Goal: Information Seeking & Learning: Learn about a topic

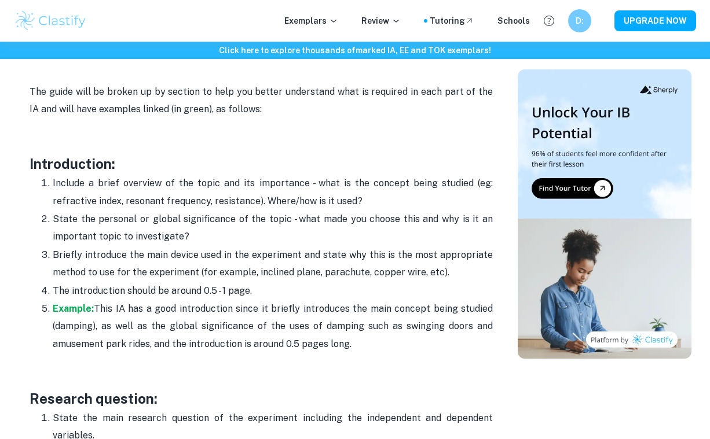
scroll to position [718, 0]
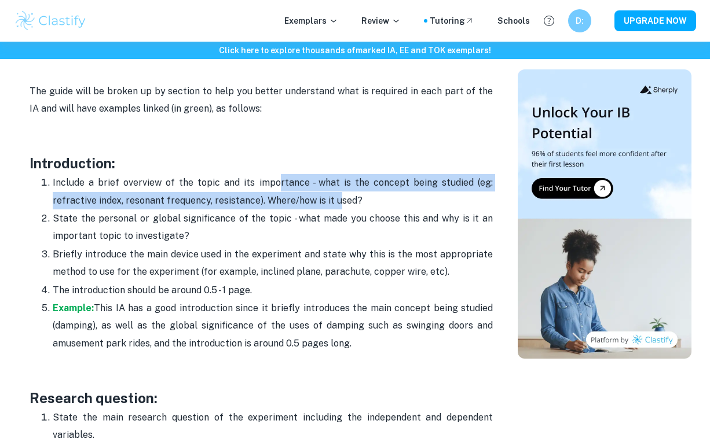
drag, startPoint x: 280, startPoint y: 180, endPoint x: 334, endPoint y: 188, distance: 54.4
click at [336, 189] on p "Include a brief overview of the topic and its importance - what is the concept …" at bounding box center [273, 191] width 440 height 35
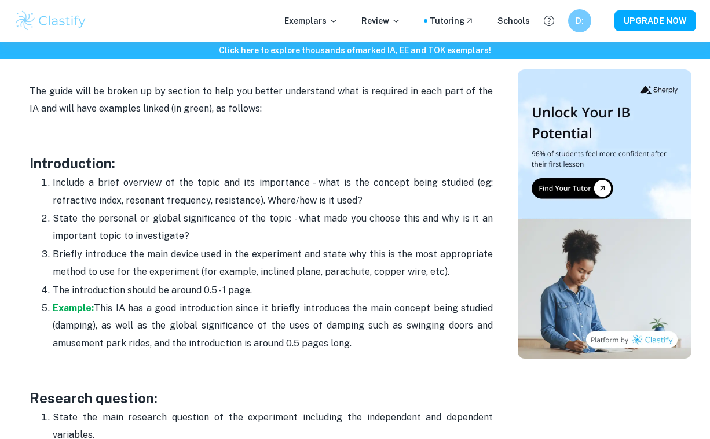
click at [375, 195] on p "Include a brief overview of the topic and its importance - what is the concept …" at bounding box center [273, 191] width 440 height 35
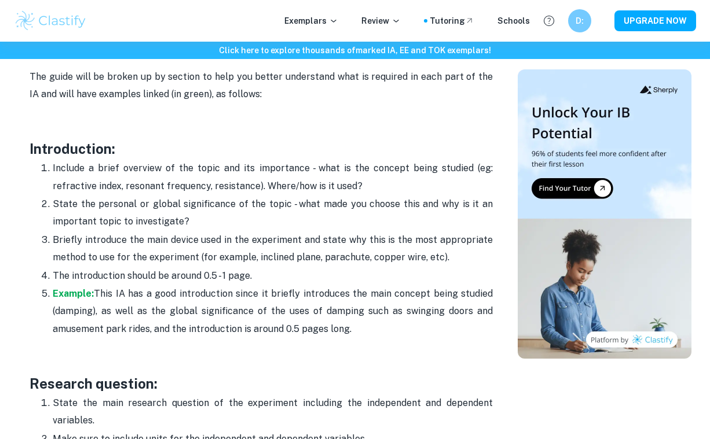
scroll to position [733, 0]
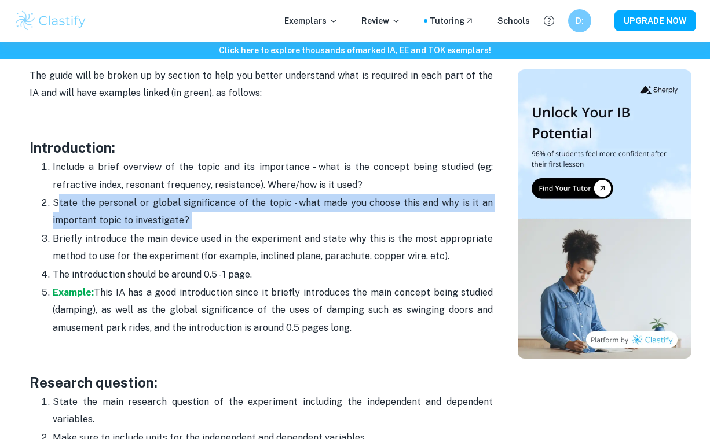
drag, startPoint x: 60, startPoint y: 198, endPoint x: 295, endPoint y: 207, distance: 234.6
click at [295, 207] on p "State the personal or global significance of the topic - what made you choose t…" at bounding box center [273, 212] width 440 height 35
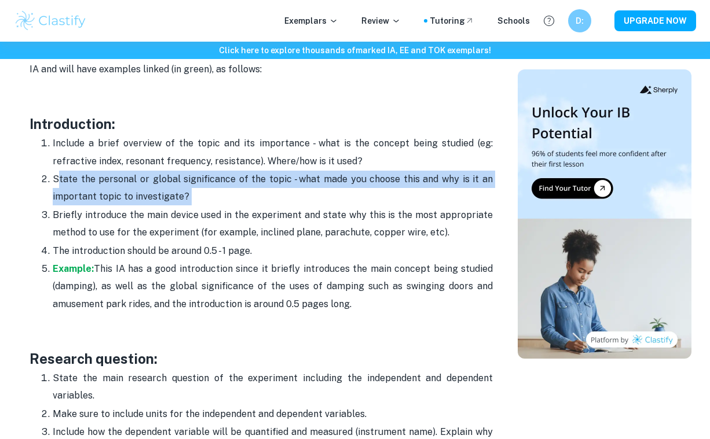
scroll to position [766, 0]
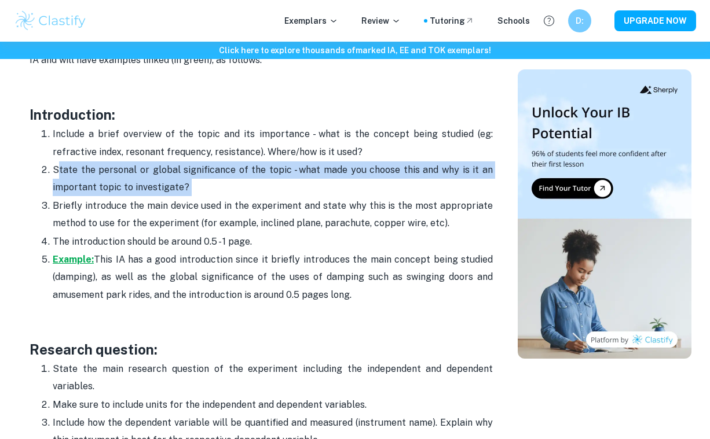
click at [73, 254] on strong "Example:" at bounding box center [73, 259] width 41 height 11
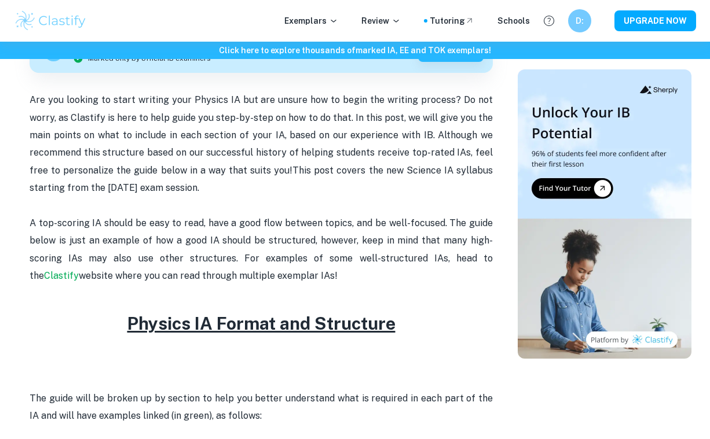
scroll to position [362, 0]
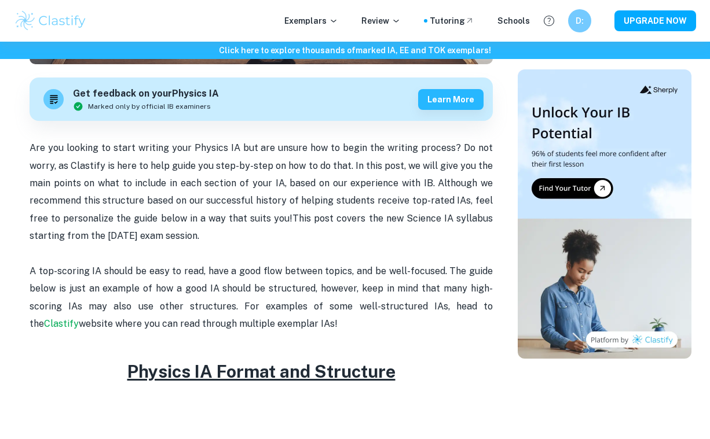
drag, startPoint x: 172, startPoint y: 290, endPoint x: 132, endPoint y: 368, distance: 87.2
copy div "Physics IA Format and Structure The guide will be broken up by section to help …"
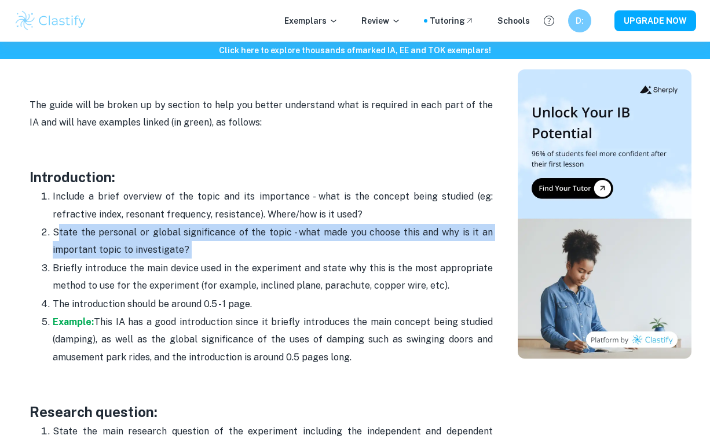
click at [298, 216] on p "Include a brief overview of the topic and its importance - what is the concept …" at bounding box center [273, 205] width 440 height 35
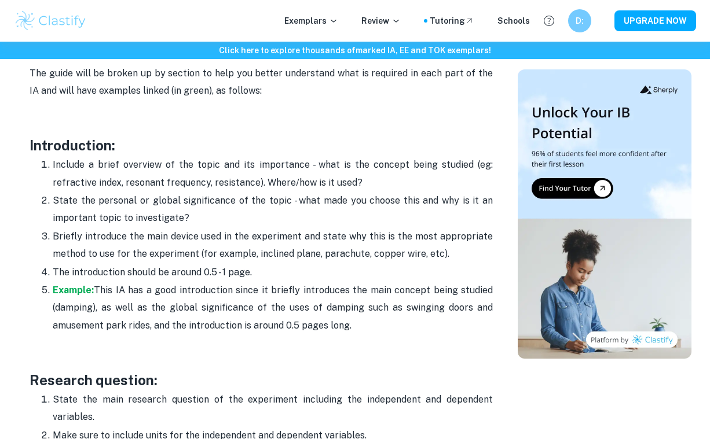
scroll to position [755, 0]
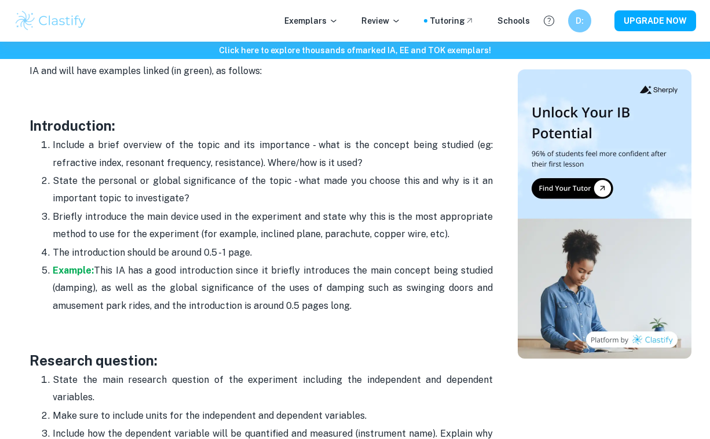
drag, startPoint x: 130, startPoint y: 135, endPoint x: 368, endPoint y: 162, distance: 240.0
click at [368, 162] on p "Include a brief overview of the topic and its importance - what is the concept …" at bounding box center [273, 154] width 440 height 35
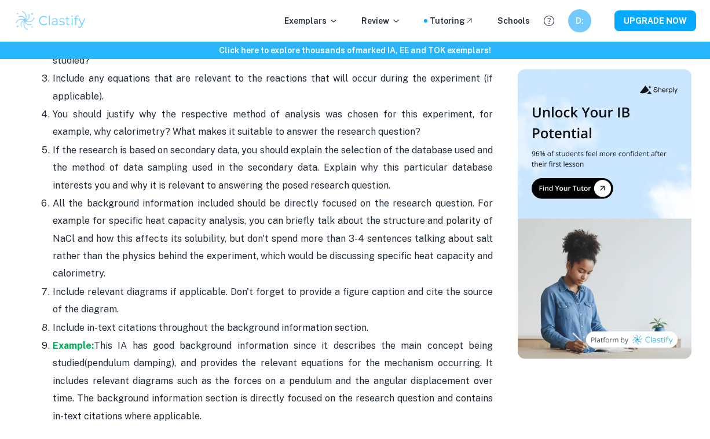
scroll to position [1445, 0]
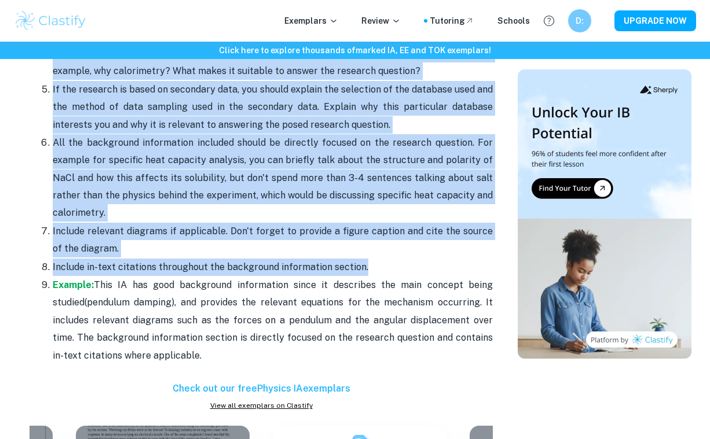
drag, startPoint x: 31, startPoint y: 156, endPoint x: 373, endPoint y: 247, distance: 353.3
copy div "Background information: Describe the physics behind the main concept being anal…"
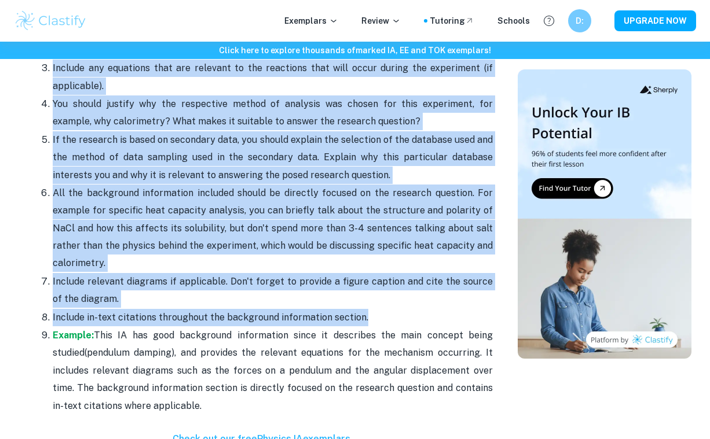
scroll to position [1393, 0]
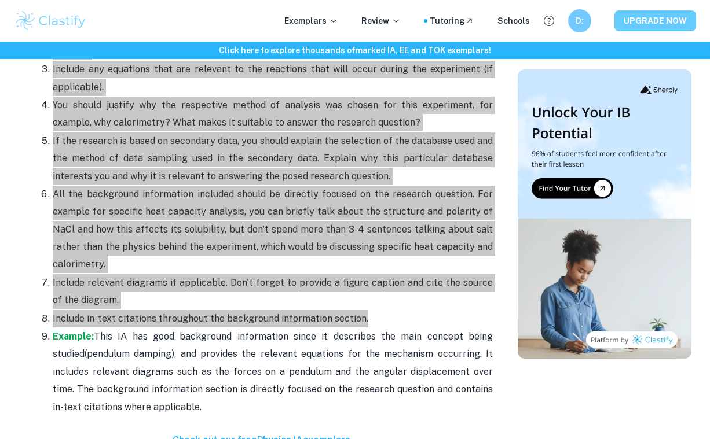
click at [161, 186] on p "All the background information included should be directly focused on the resea…" at bounding box center [273, 230] width 440 height 88
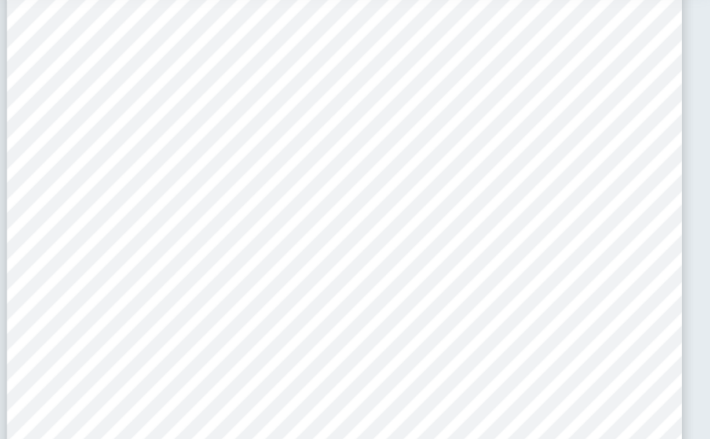
scroll to position [34, 0]
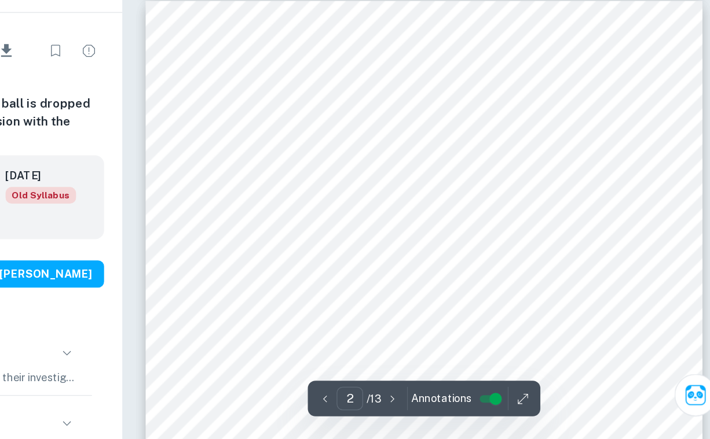
scroll to position [627, 0]
